Goal: Book appointment/travel/reservation

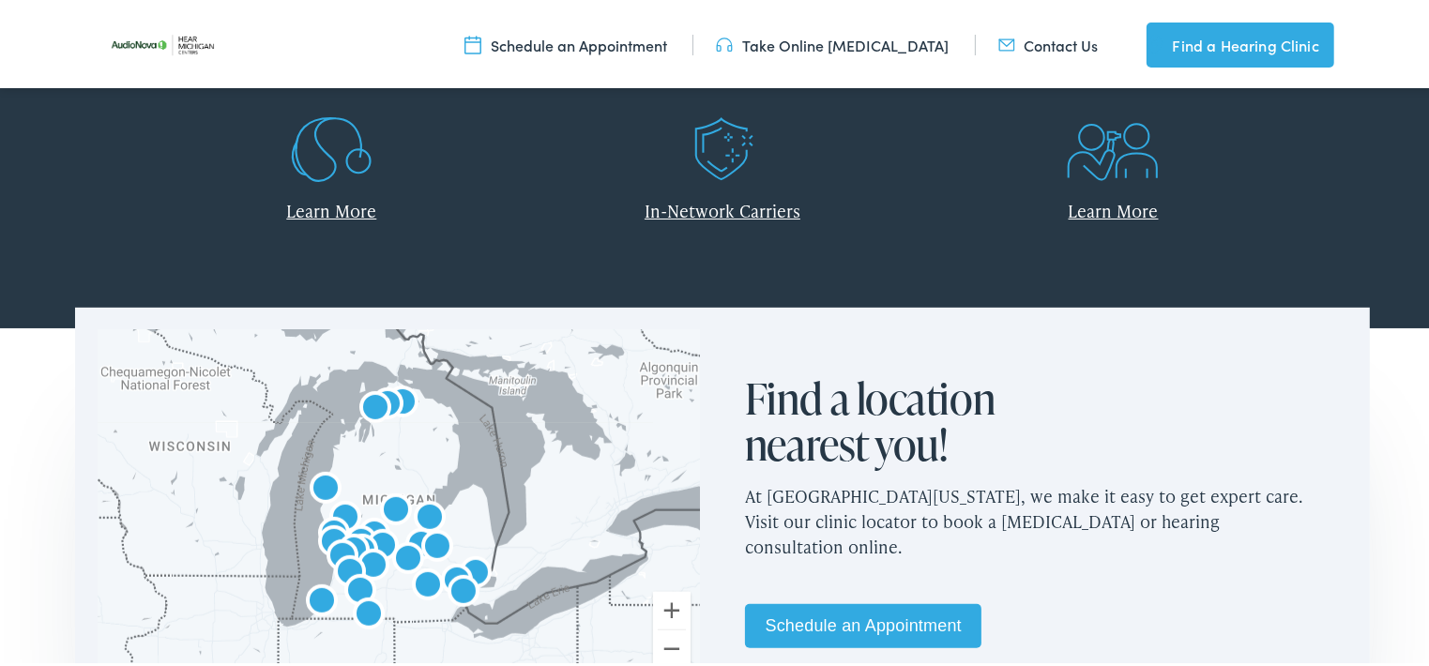
scroll to position [938, 0]
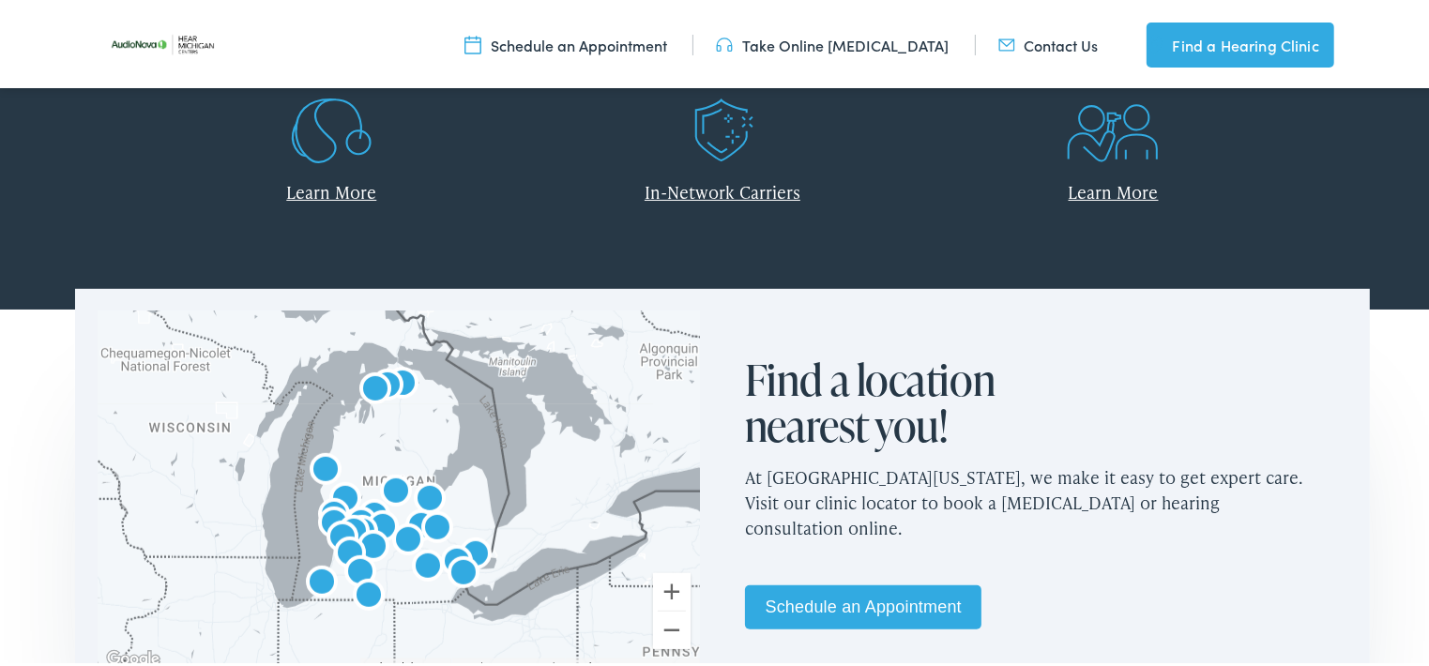
click at [837, 612] on link "Schedule an Appointment" at bounding box center [863, 604] width 236 height 44
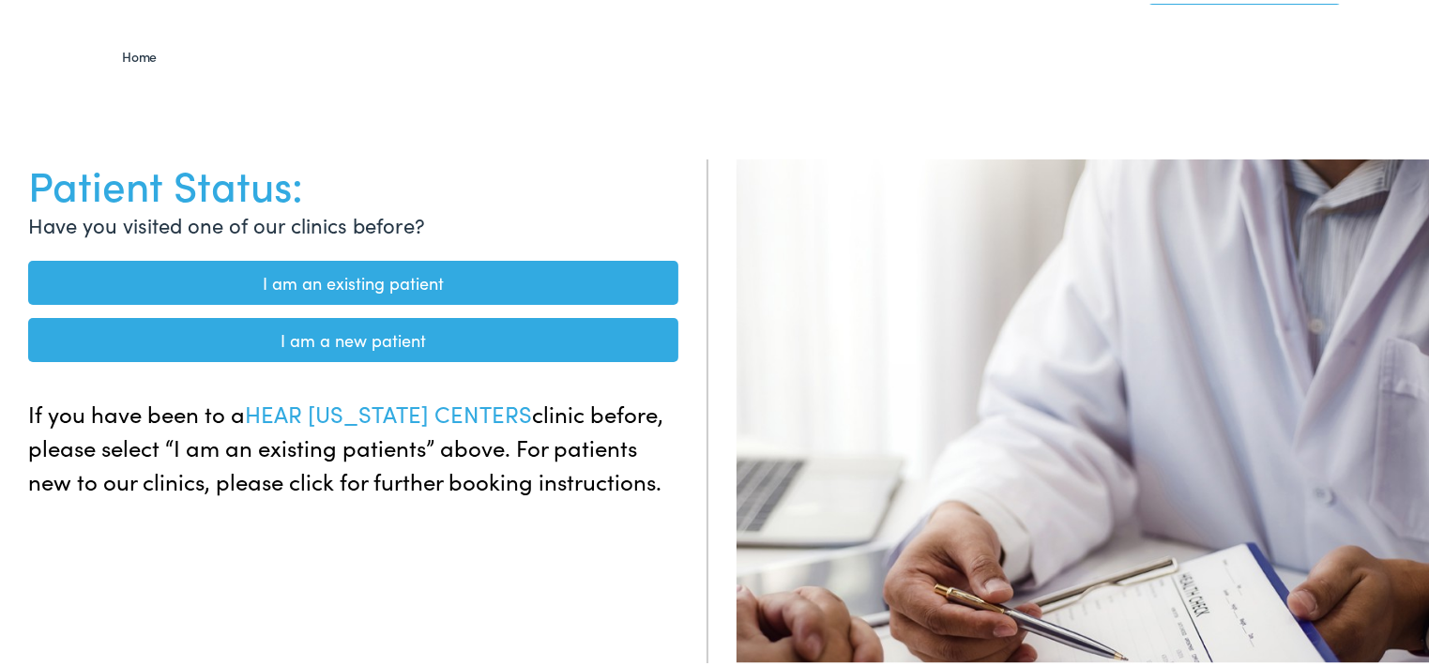
scroll to position [188, 0]
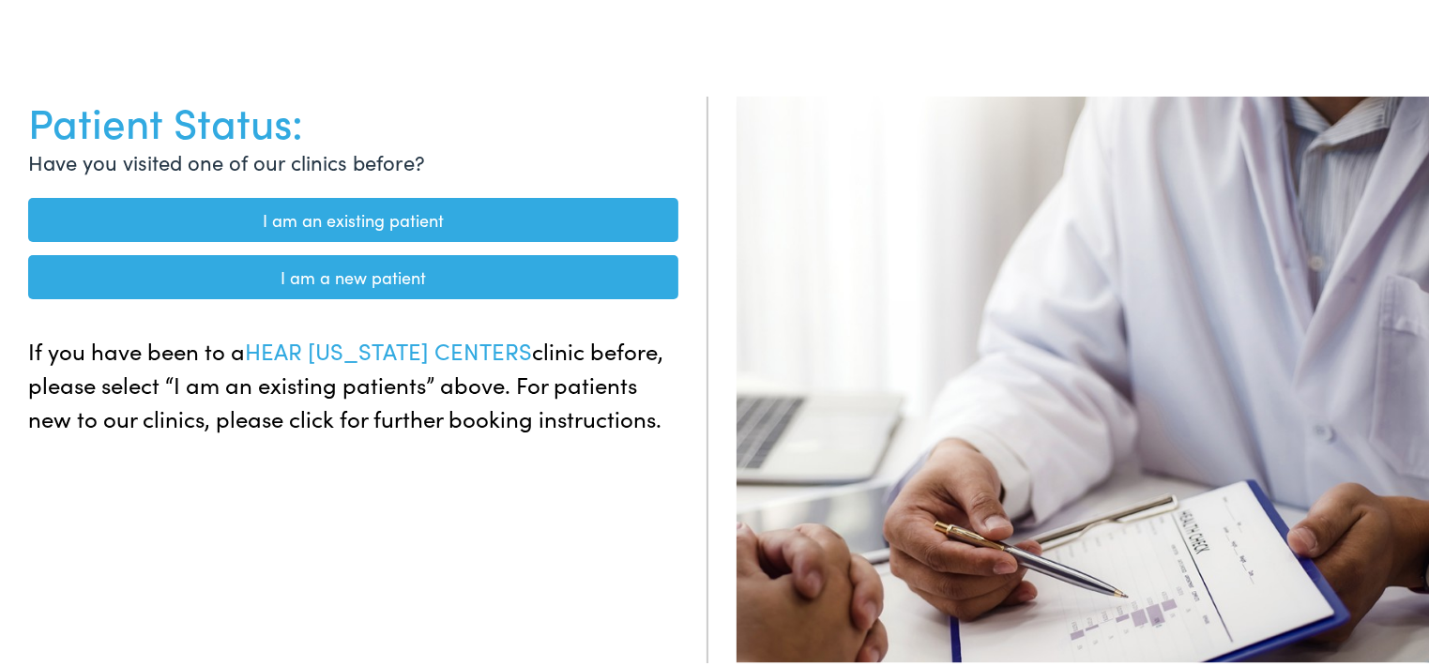
click at [467, 221] on link "I am an existing patient" at bounding box center [353, 216] width 650 height 44
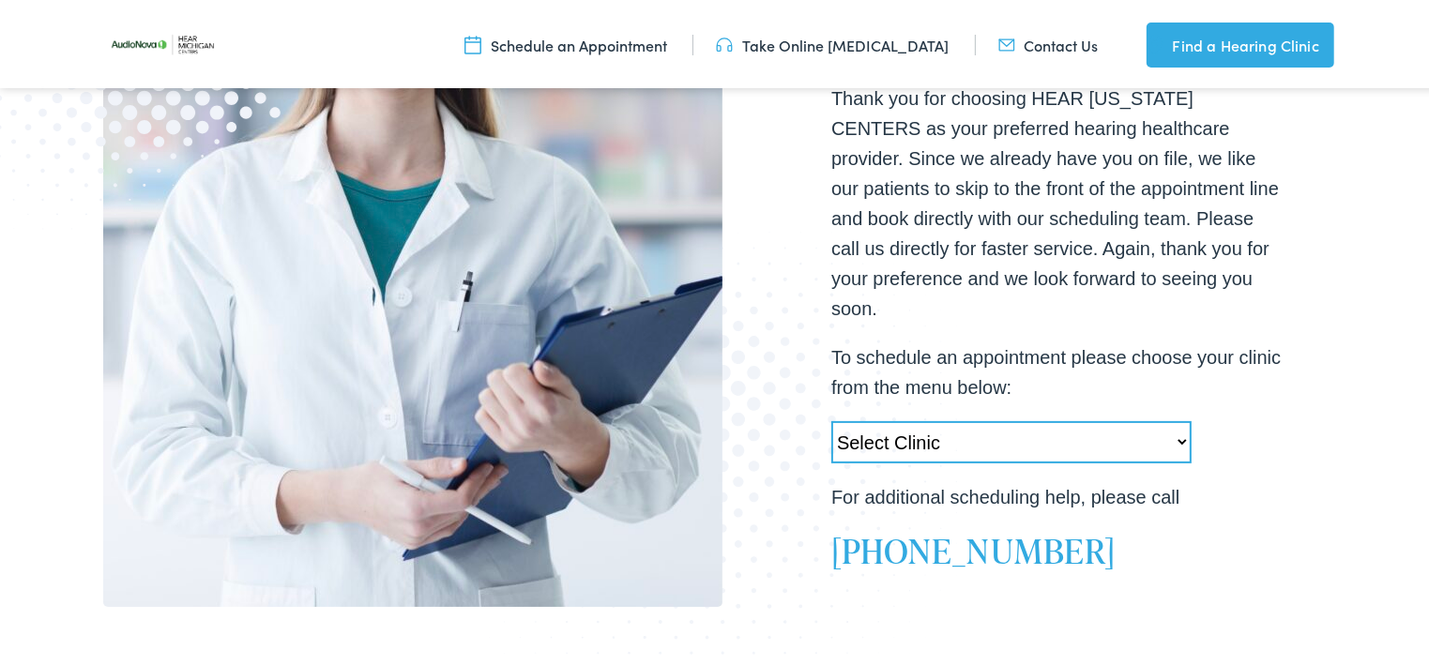
scroll to position [500, 0]
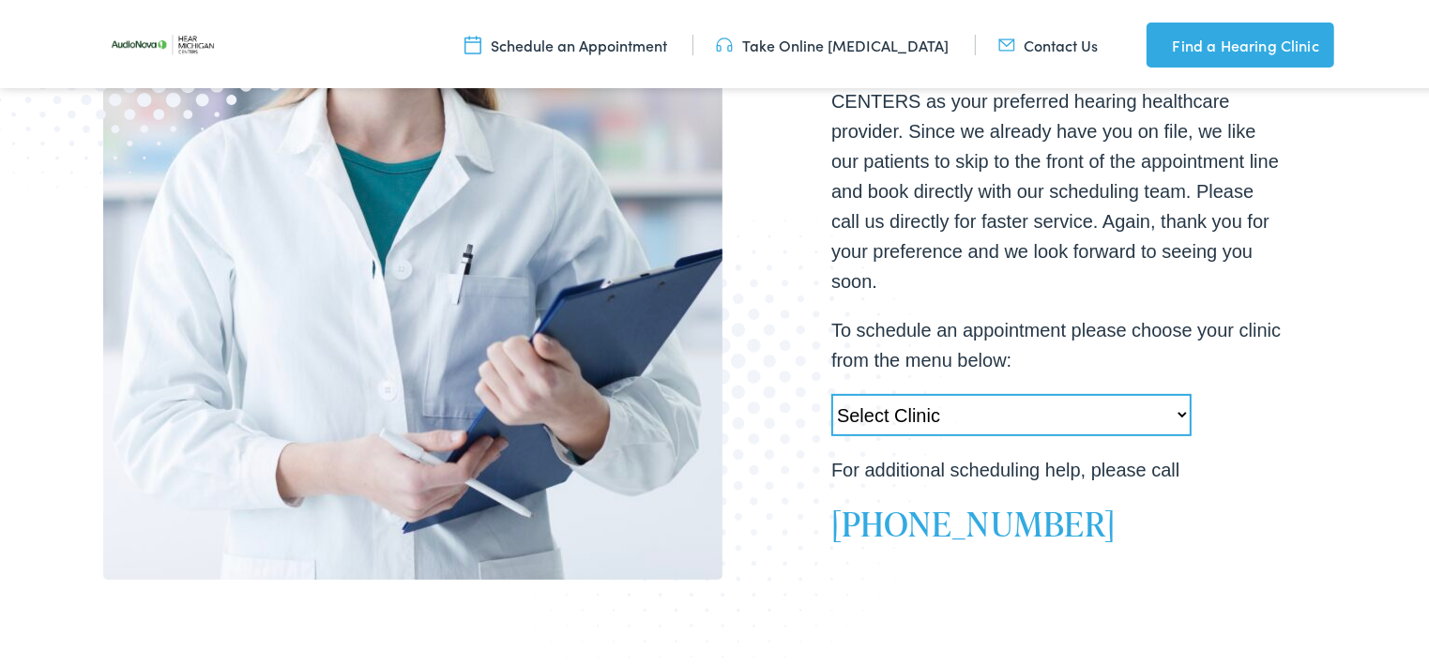
click at [1173, 398] on select "Select Clinic Swartz Creek-MI-AudioNova 6203 Miller Rd Muskegon-MI-AudioNova 11…" at bounding box center [1011, 411] width 360 height 42
select select "https://hearmichigan.alpacaaudiology.com/locations/chelsea-mi/"
click at [831, 390] on select "Select Clinic Swartz Creek-MI-AudioNova 6203 Miller Rd Muskegon-MI-AudioNova 11…" at bounding box center [1011, 411] width 360 height 42
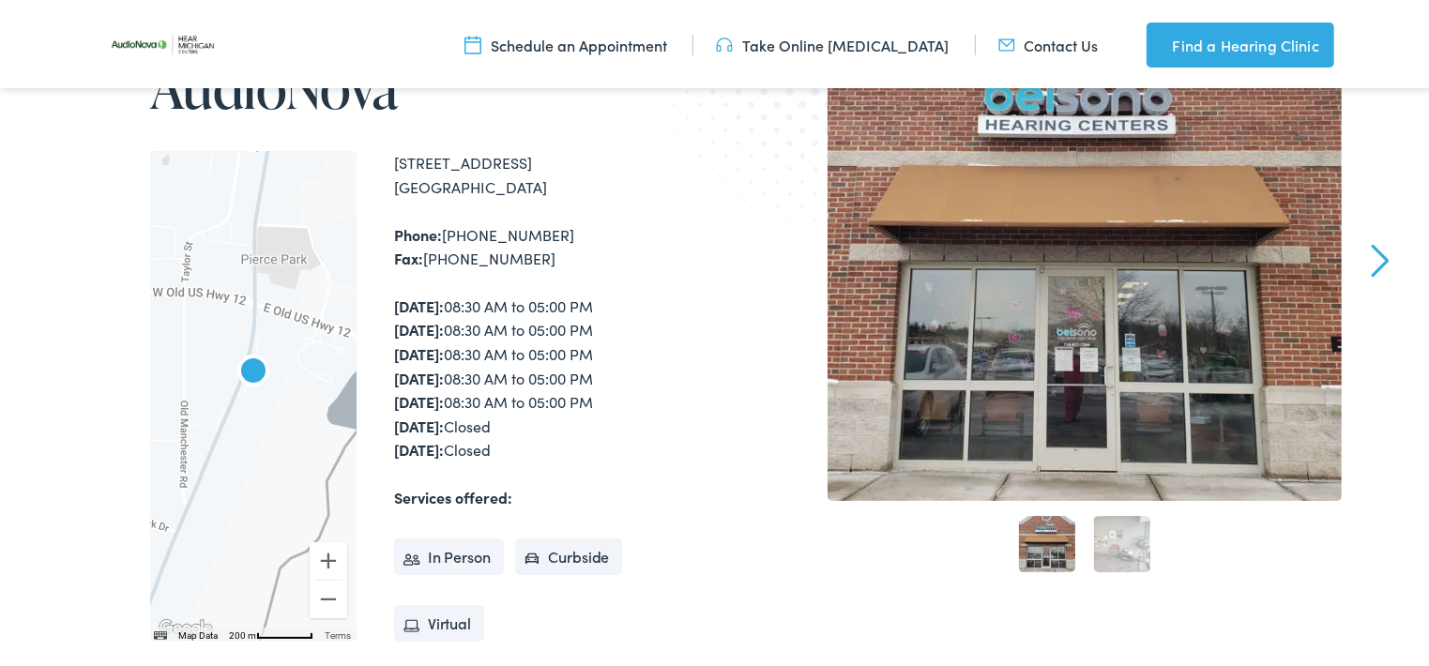
scroll to position [250, 0]
